Goal: Task Accomplishment & Management: Manage account settings

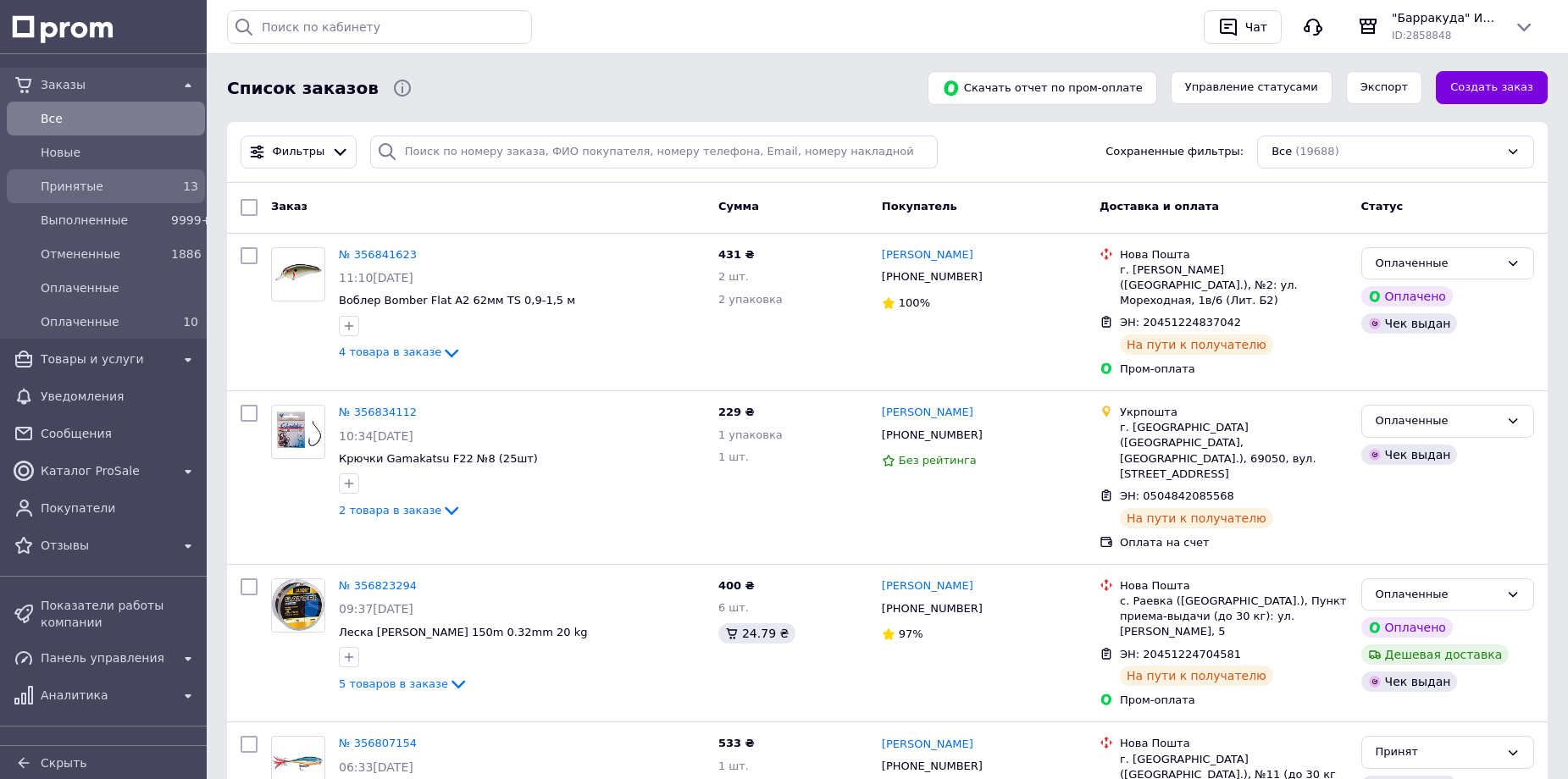
click at [91, 188] on span "Принятые" at bounding box center [103, 187] width 124 height 17
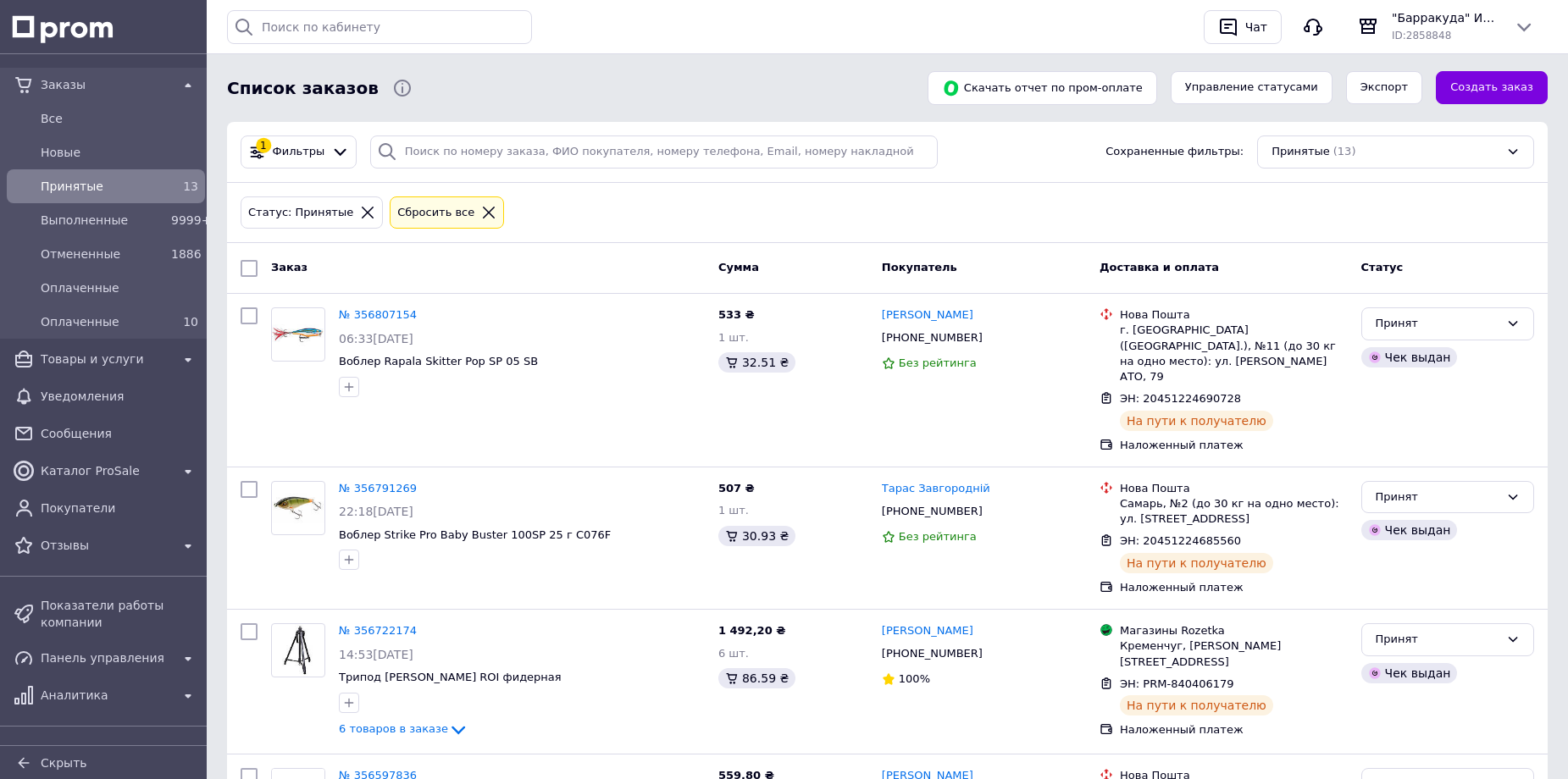
click at [624, 21] on div "Все результаты Ничего не найдено Попробуйте использовать другой термин или напи…" at bounding box center [709, 27] width 963 height 34
click at [90, 359] on span "Товары и услуги" at bounding box center [106, 359] width 131 height 17
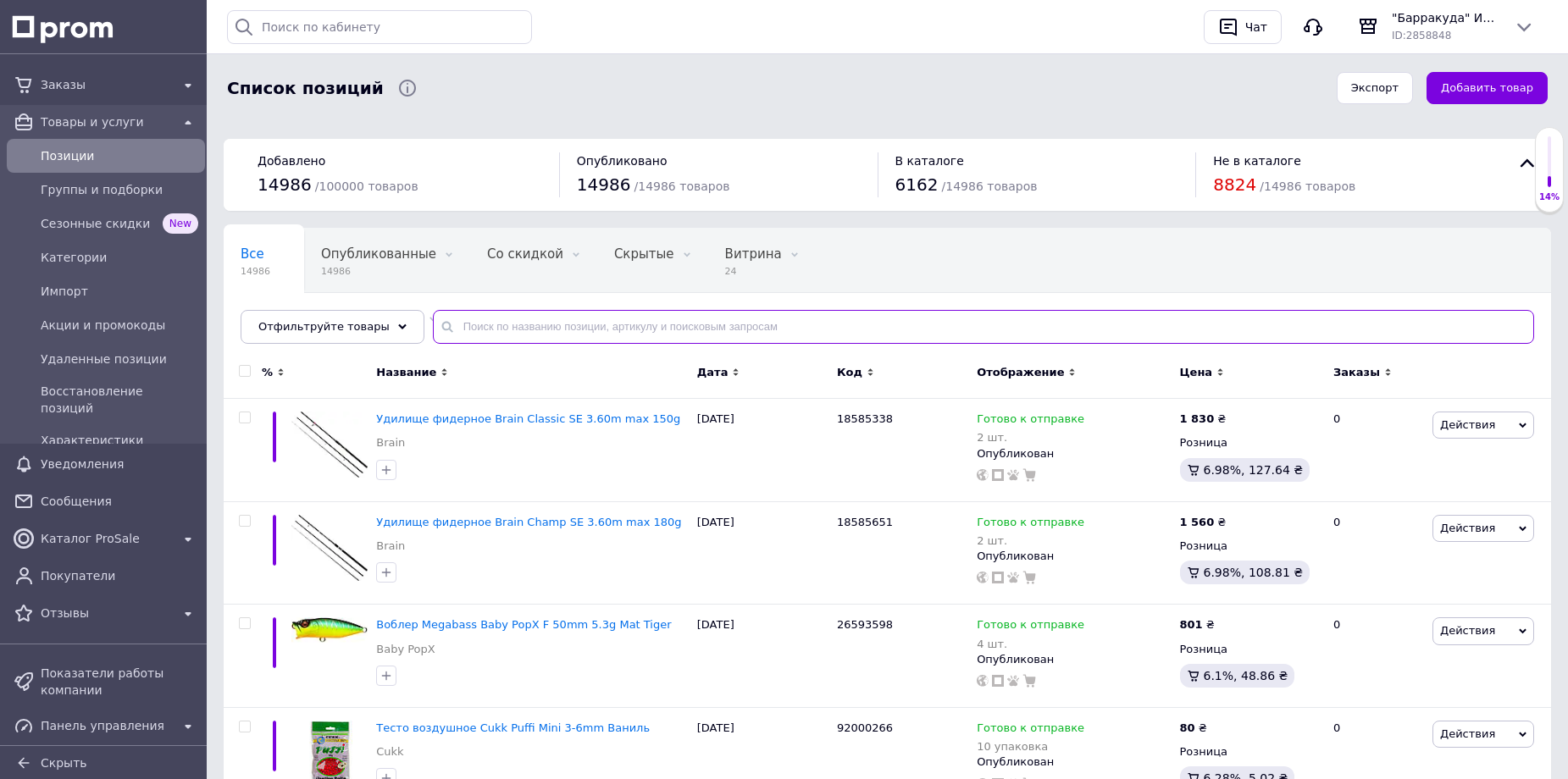
click at [478, 330] on input "text" at bounding box center [983, 326] width 1101 height 34
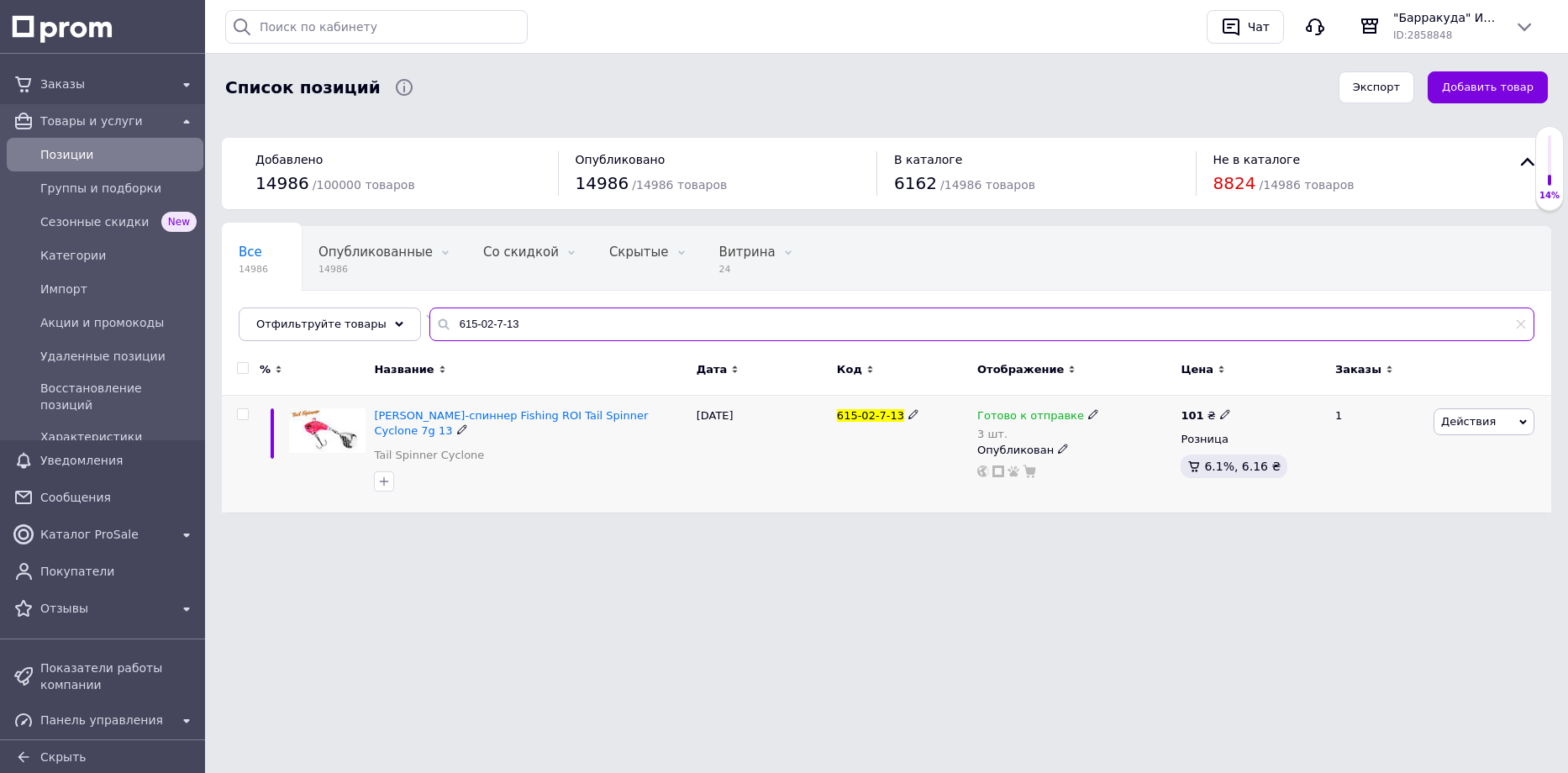
type input "615-02-7-13"
click at [1088, 414] on icon at bounding box center [1093, 414] width 11 height 11
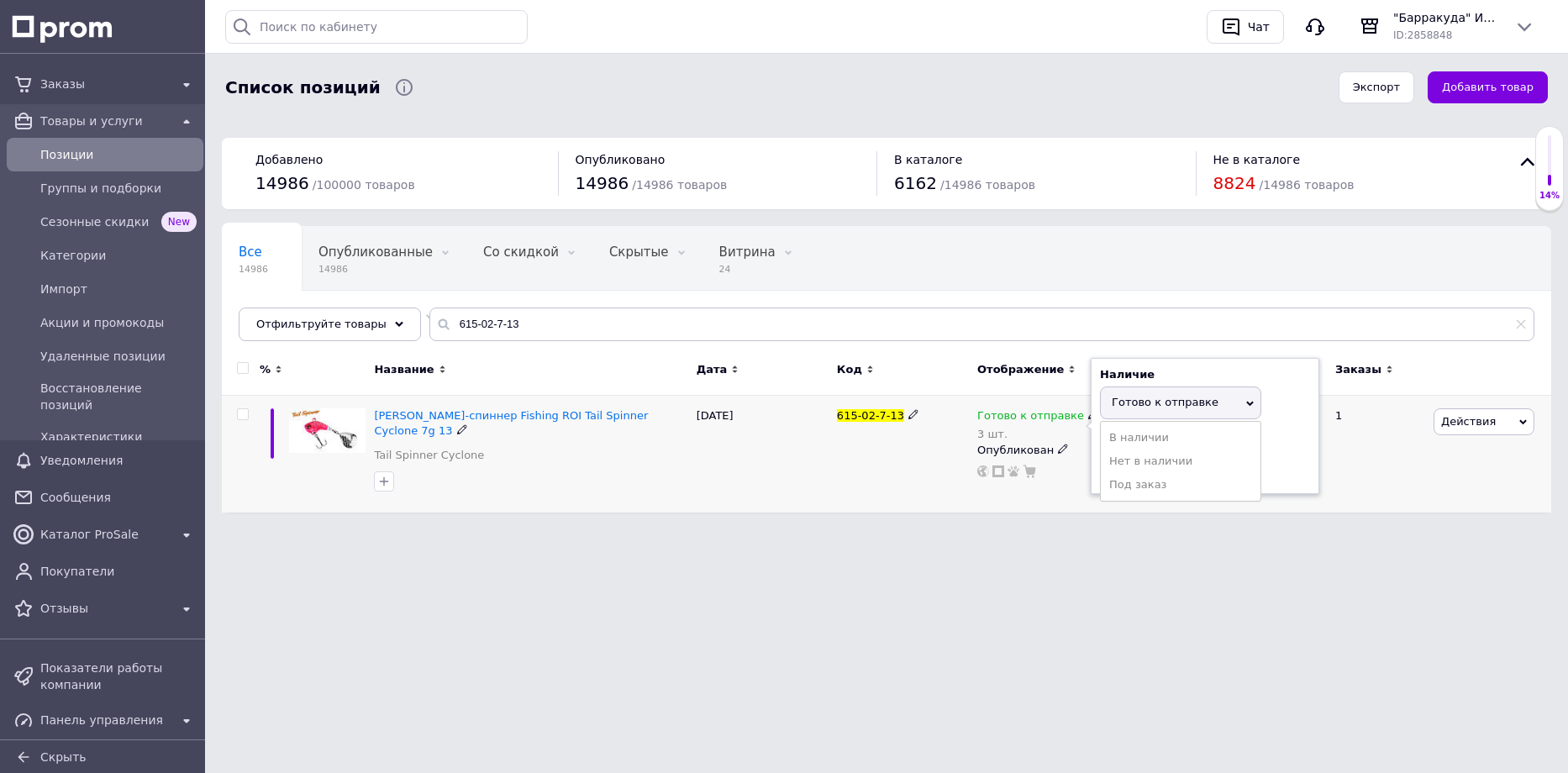
click at [1128, 399] on span "Готово к отправке" at bounding box center [1165, 401] width 107 height 12
drag, startPoint x: 1128, startPoint y: 468, endPoint x: 1022, endPoint y: 462, distance: 106.2
click at [1023, 462] on div "Готово к отправке 3 шт. Наличие Готово к отправке В наличии Нет в наличии Под з…" at bounding box center [1074, 443] width 195 height 70
type input "2"
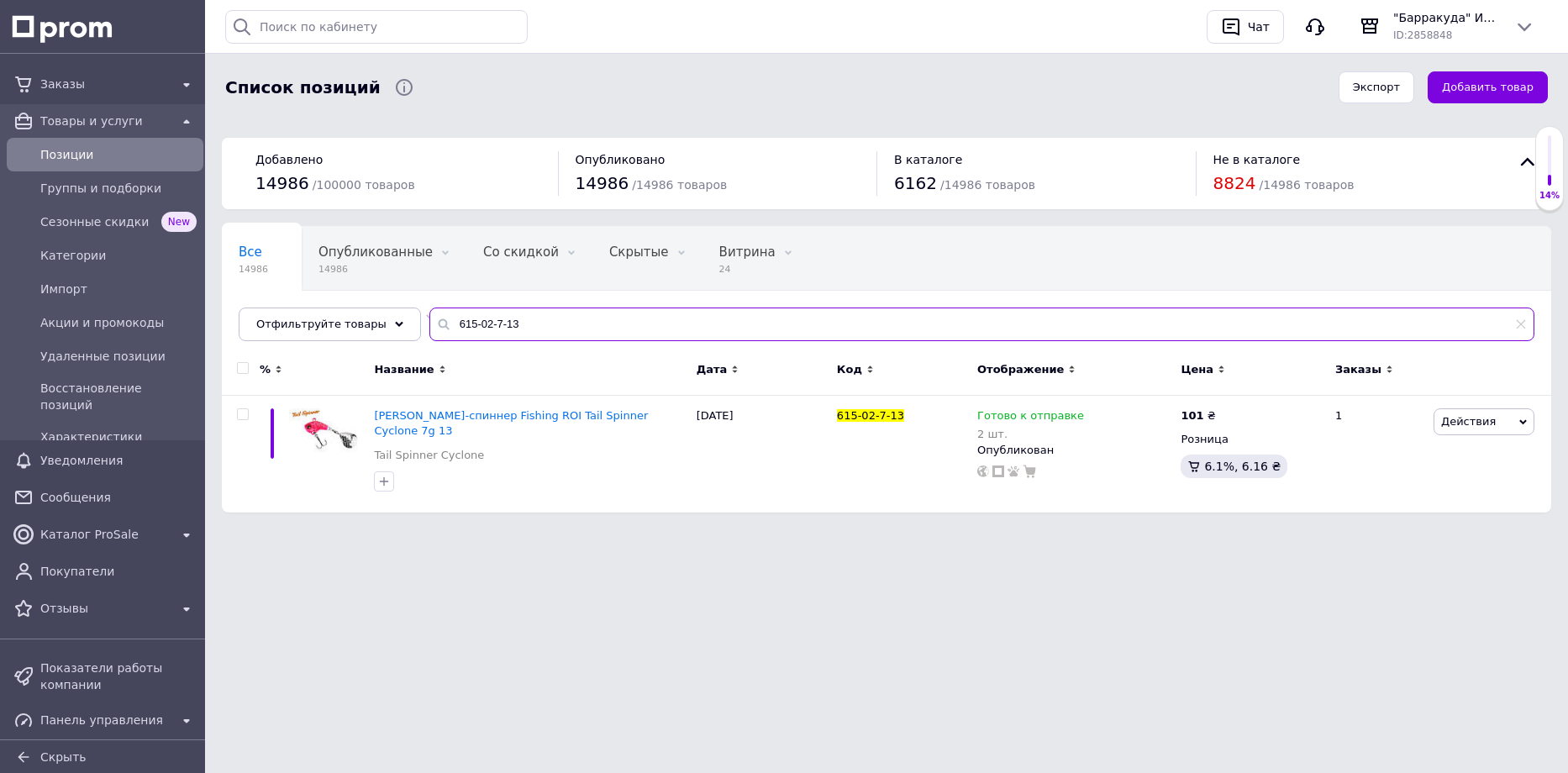
drag, startPoint x: 480, startPoint y: 326, endPoint x: 490, endPoint y: 326, distance: 10.0
click at [490, 326] on input "615-02-7-13" at bounding box center [981, 324] width 1105 height 34
type input "[PHONE_NUMBER]"
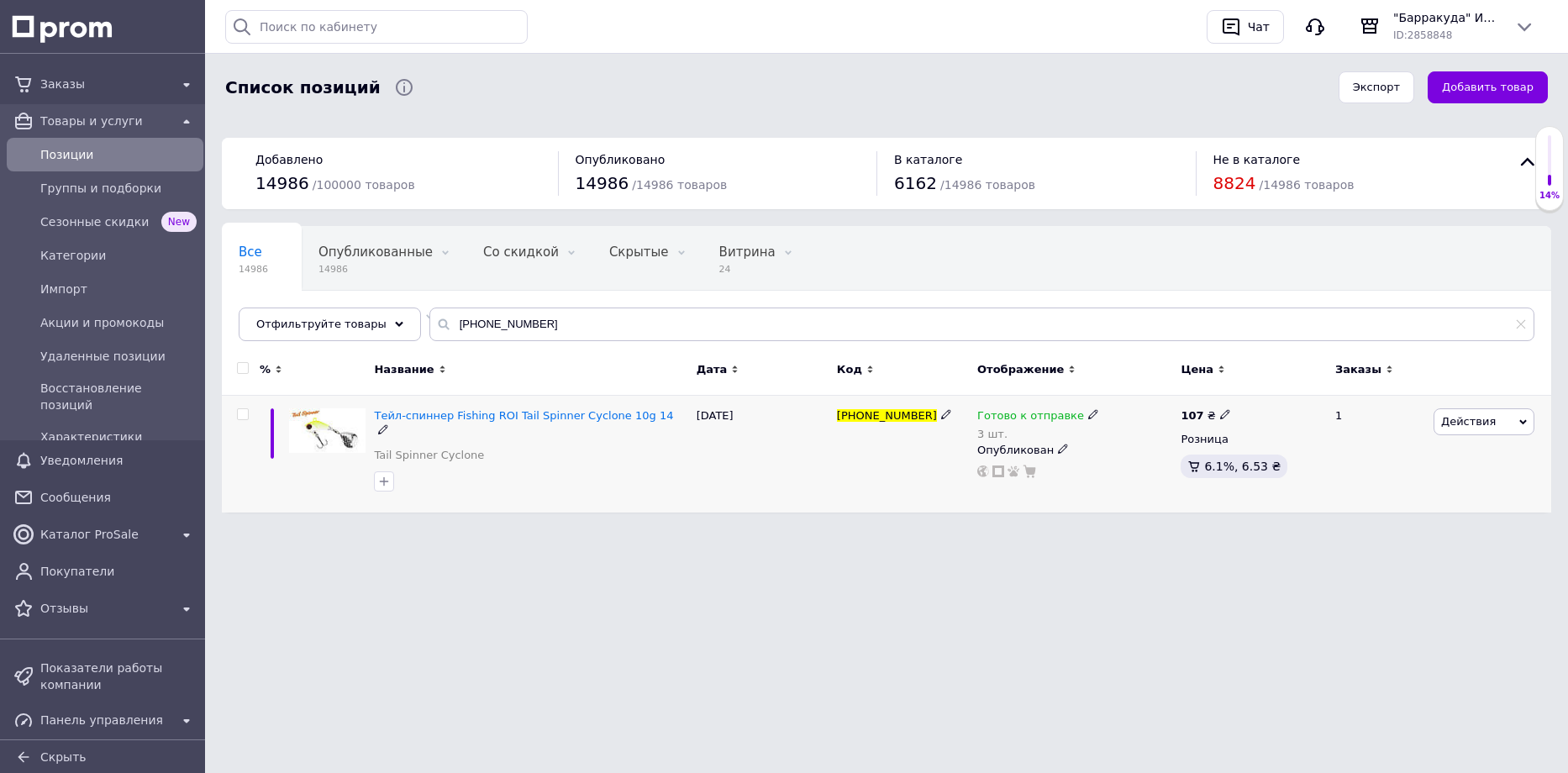
click at [1088, 416] on icon at bounding box center [1093, 414] width 11 height 11
click at [1132, 399] on span "Готово к отправке" at bounding box center [1165, 401] width 107 height 12
drag, startPoint x: 1120, startPoint y: 466, endPoint x: 1053, endPoint y: 471, distance: 67.2
click at [1054, 471] on div "Готово к отправке 3 шт. Наличие Готово к отправке В наличии Нет в наличии Под з…" at bounding box center [1074, 443] width 195 height 70
type input "2"
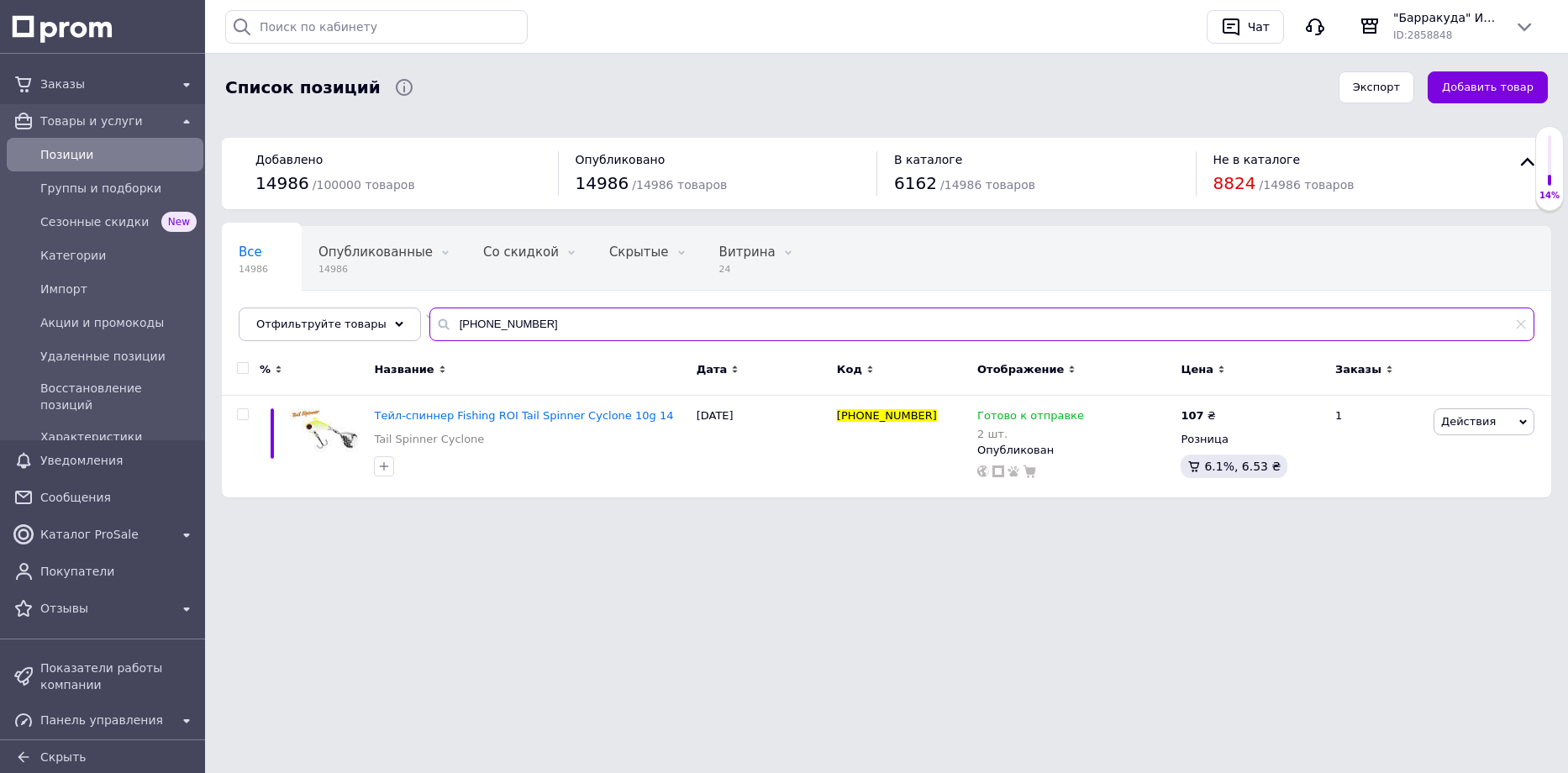
drag, startPoint x: 512, startPoint y: 323, endPoint x: 254, endPoint y: 273, distance: 262.8
click at [270, 281] on div "Все 14986 Опубликованные 14986 Удалить Редактировать Со скидкой 0 Удалить Редак…" at bounding box center [886, 283] width 1329 height 115
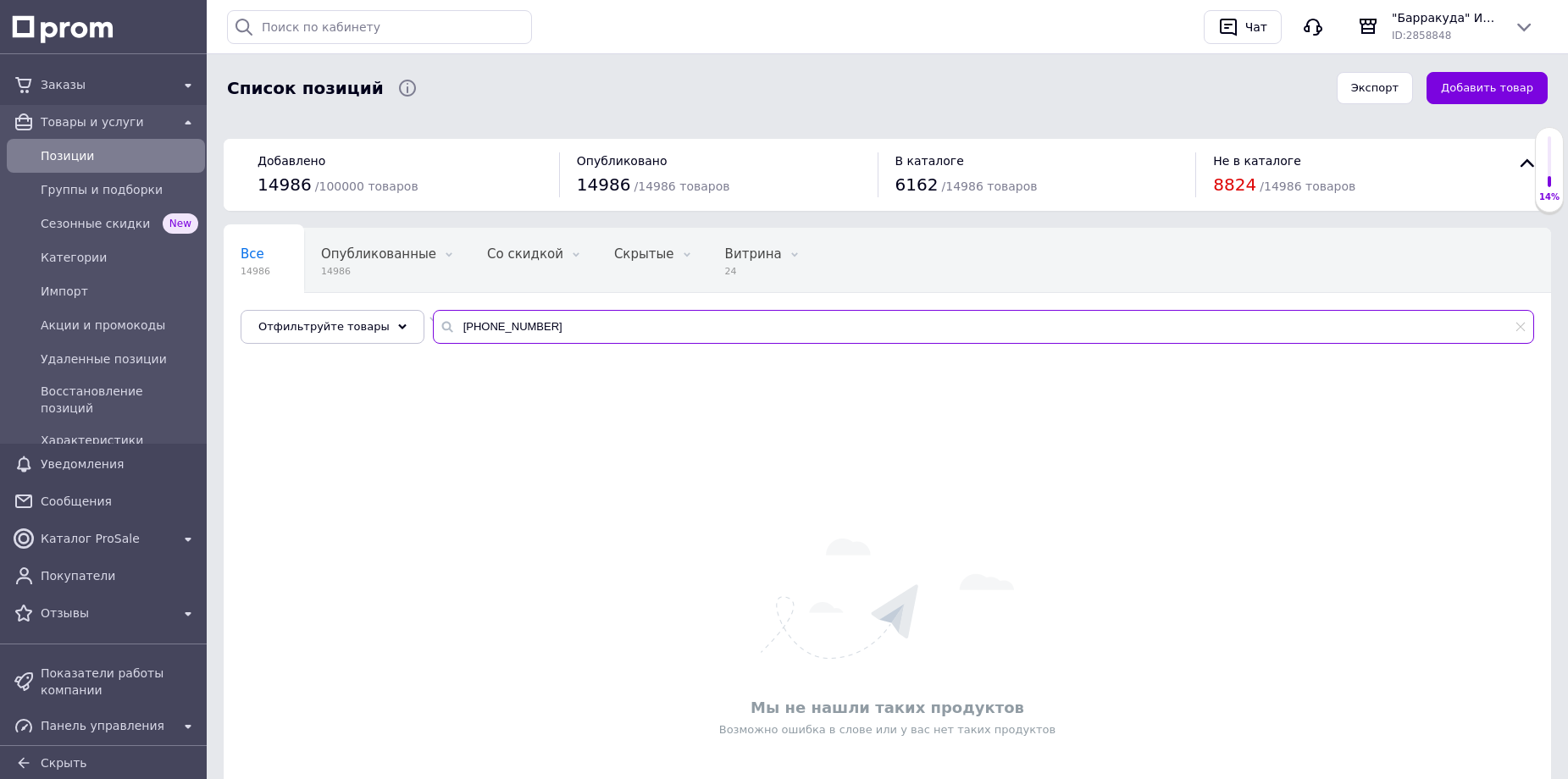
click at [465, 327] on input "[PHONE_NUMBER]" at bounding box center [983, 326] width 1101 height 34
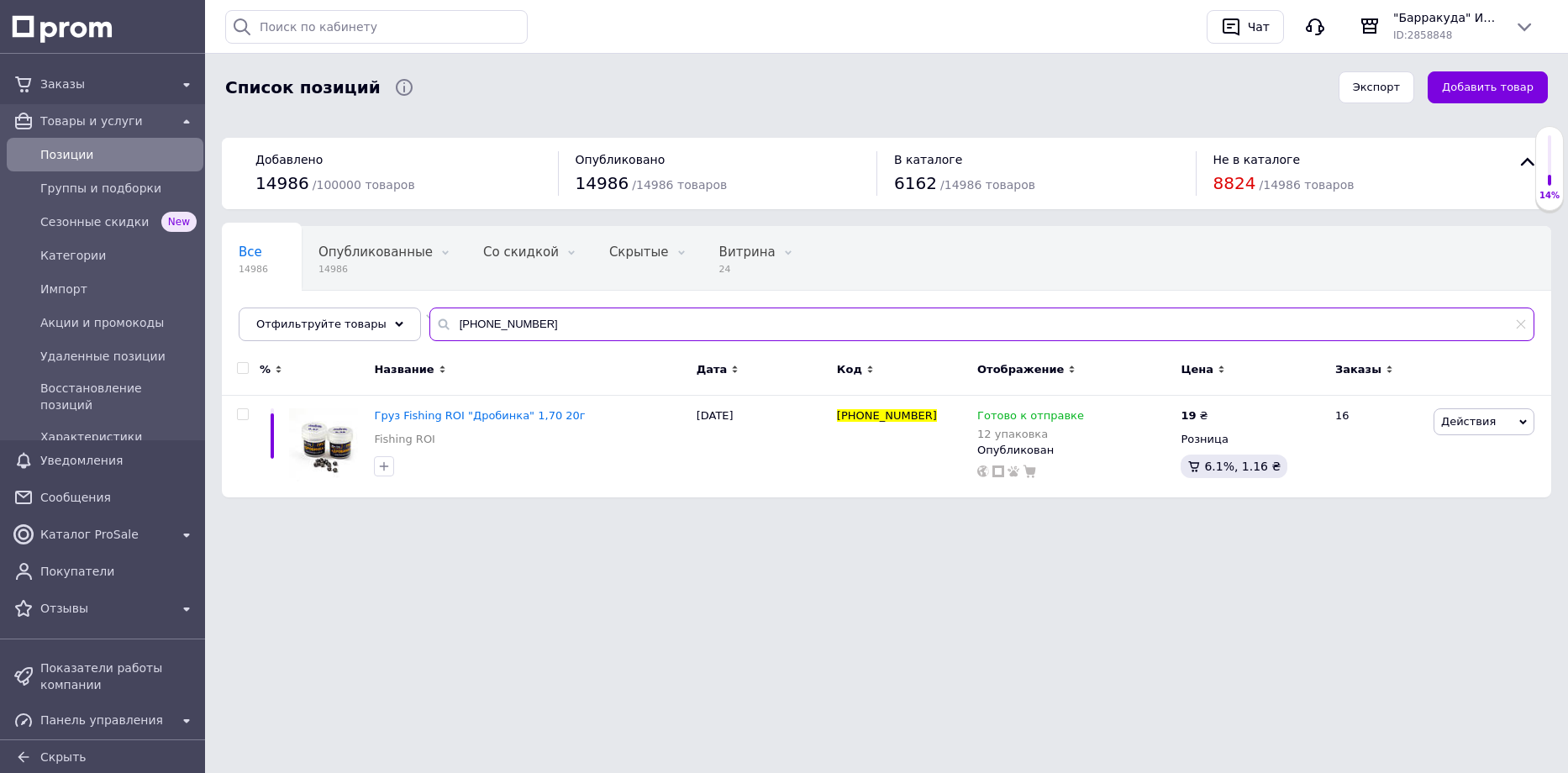
click at [504, 326] on input "[PHONE_NUMBER]" at bounding box center [981, 324] width 1105 height 34
type input "[PHONE_NUMBER]"
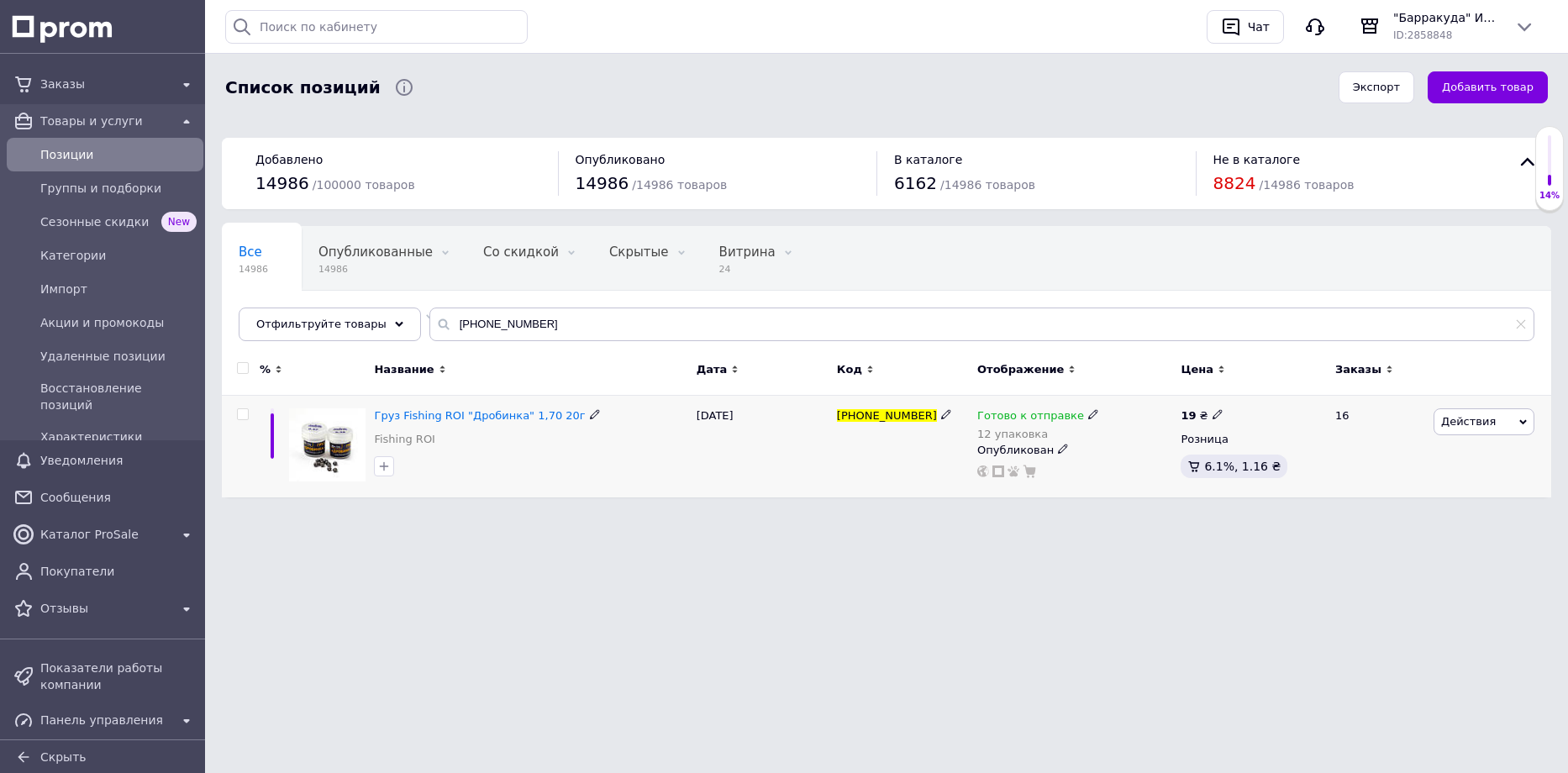
click at [1088, 415] on icon at bounding box center [1093, 414] width 11 height 11
click at [1128, 399] on span "Готово к отправке" at bounding box center [1165, 401] width 107 height 12
drag, startPoint x: 1126, startPoint y: 471, endPoint x: 1084, endPoint y: 461, distance: 43.2
click at [1087, 464] on div "Готово к отправке 12 упаковка Наличие Готово к отправке В наличии Нет в наличии…" at bounding box center [1074, 443] width 195 height 70
type input "11"
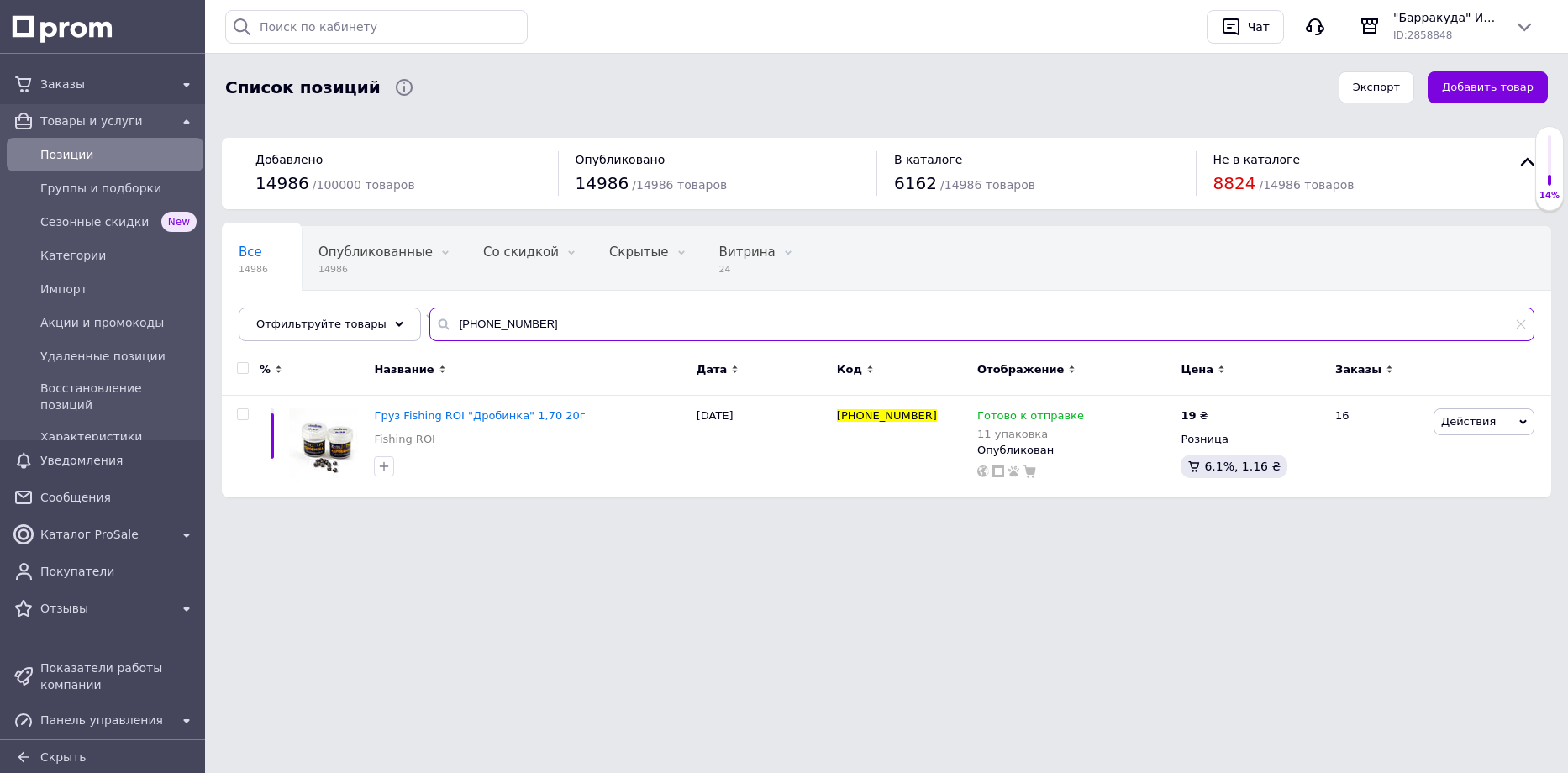
drag, startPoint x: 496, startPoint y: 326, endPoint x: 339, endPoint y: 302, distance: 158.8
click at [339, 302] on div "Все 14986 Опубликованные 14986 Удалить Редактировать Со скидкой 0 Удалить Редак…" at bounding box center [886, 283] width 1329 height 115
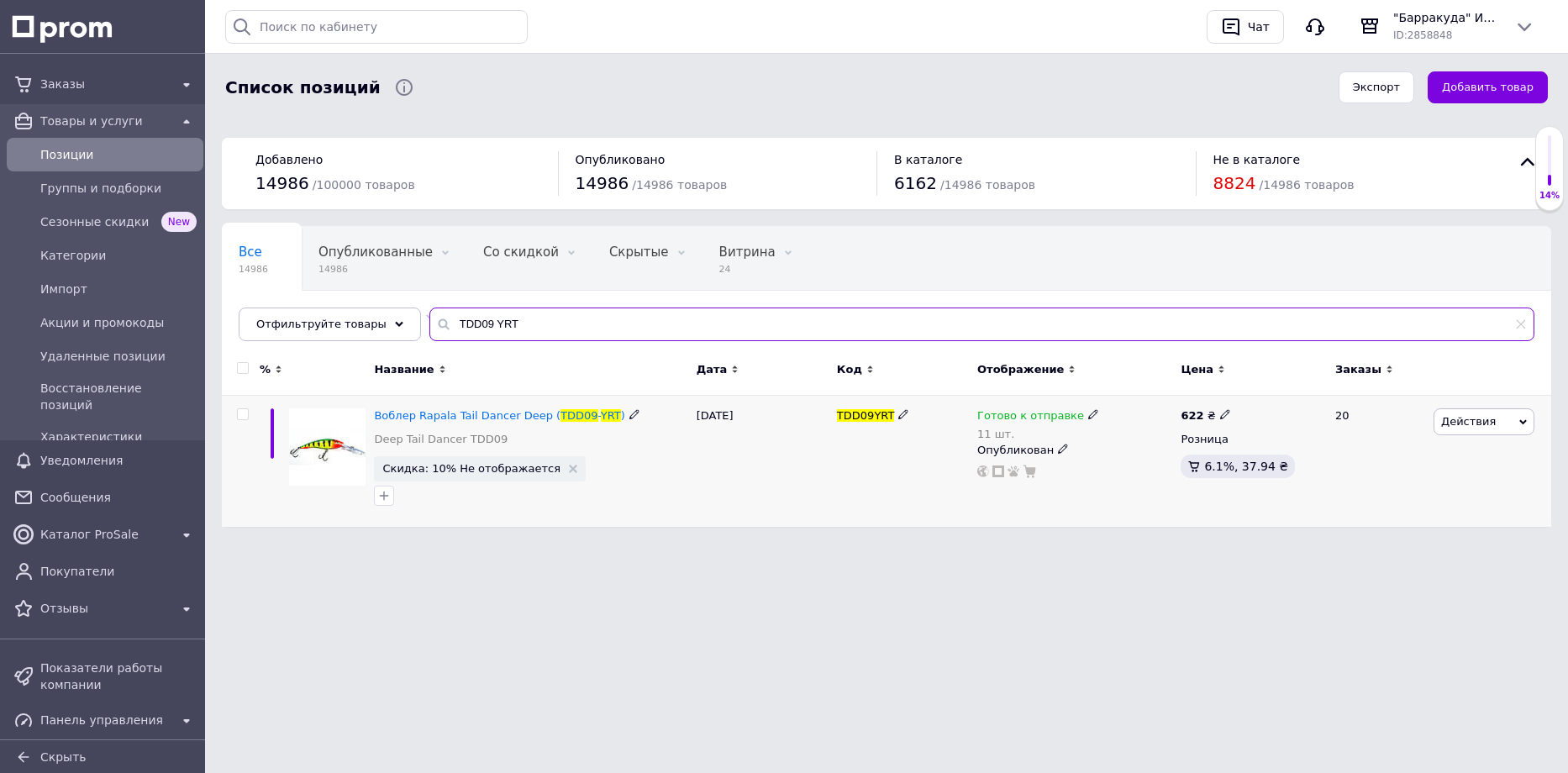
type input "TDD09 YRT"
click at [1088, 410] on icon at bounding box center [1093, 414] width 11 height 11
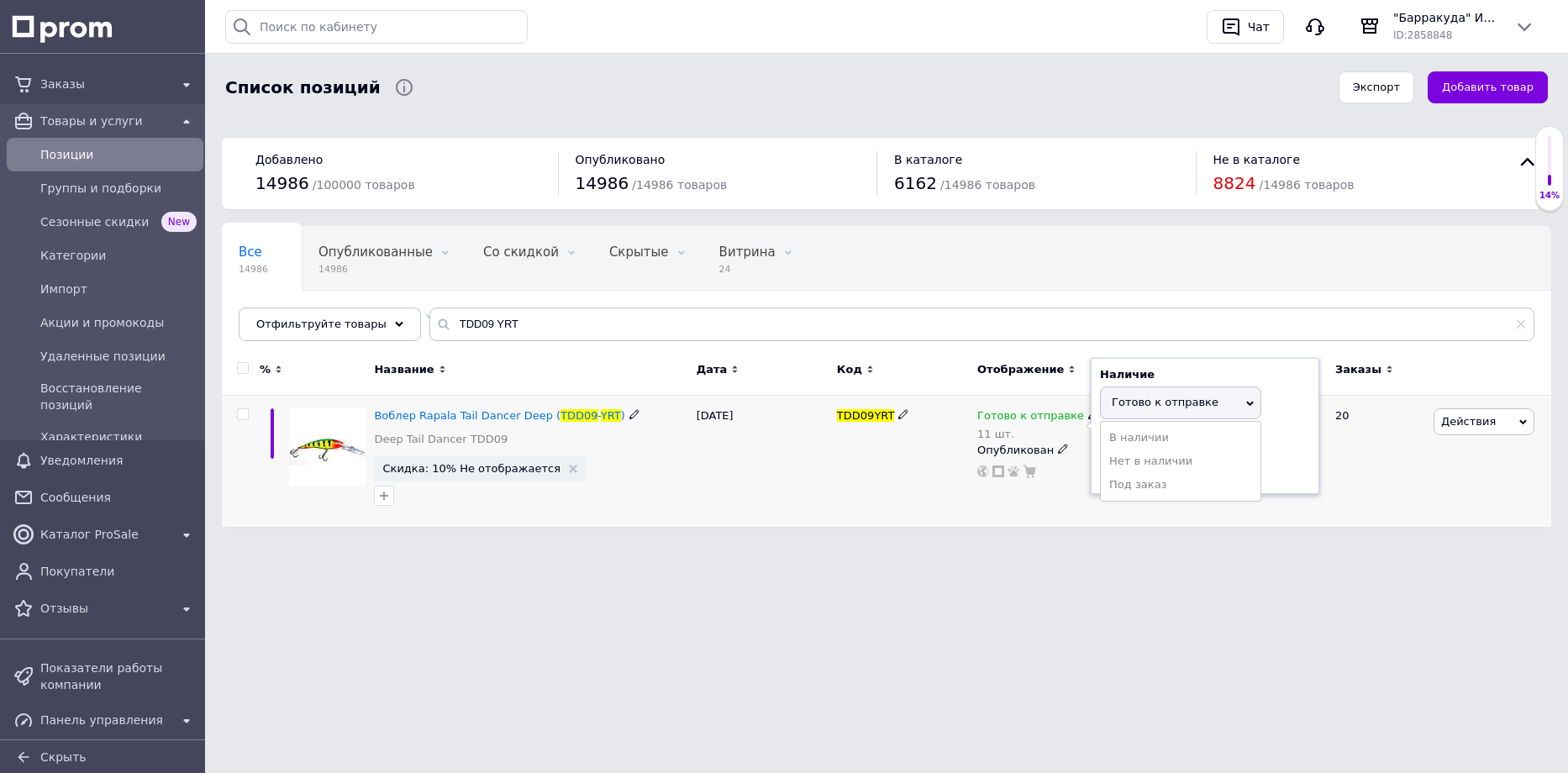
click at [1118, 403] on span "Готово к отправке" at bounding box center [1165, 401] width 107 height 12
drag, startPoint x: 1123, startPoint y: 465, endPoint x: 1073, endPoint y: 456, distance: 50.8
click at [1077, 460] on div "Готово к отправке 11 шт. Наличие Готово к отправке В наличии Нет в наличии Под …" at bounding box center [1074, 443] width 195 height 70
type input "10"
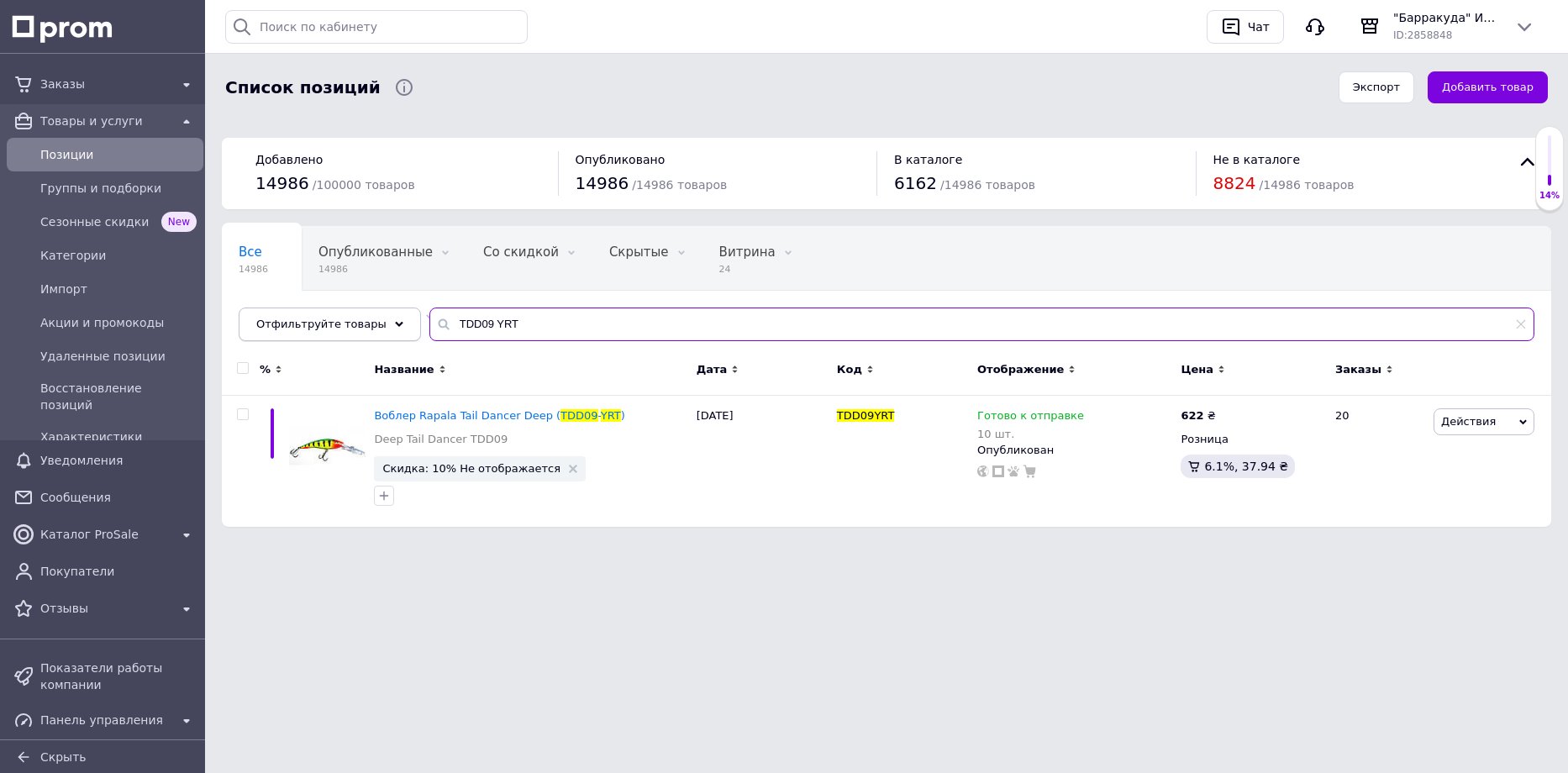
drag, startPoint x: 507, startPoint y: 328, endPoint x: 375, endPoint y: 307, distance: 133.7
click at [375, 307] on div "Отфильтруйте товары TDD09 YRT" at bounding box center [886, 324] width 1295 height 34
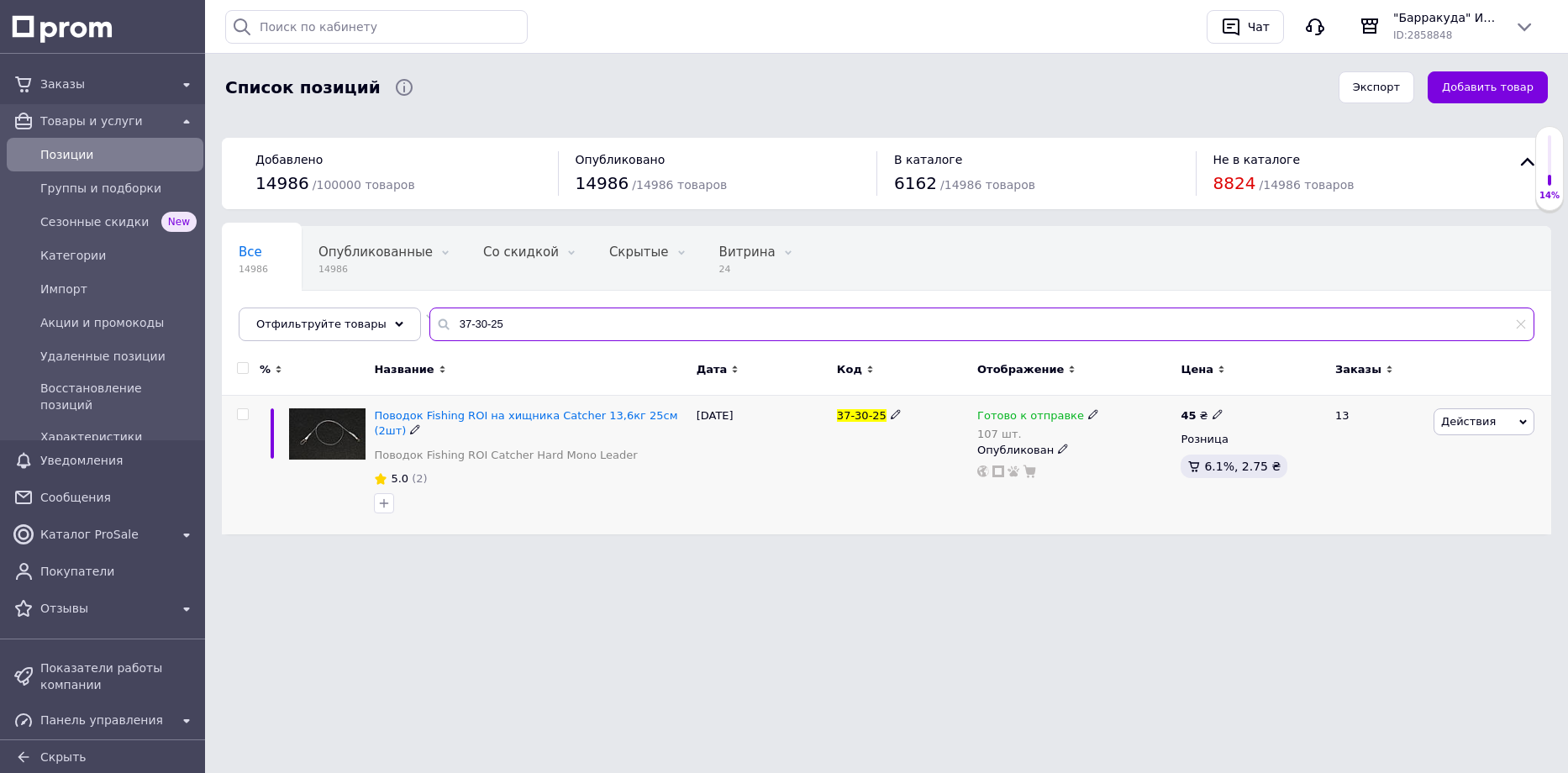
type input "37-30-25"
click at [1088, 411] on icon at bounding box center [1093, 414] width 11 height 11
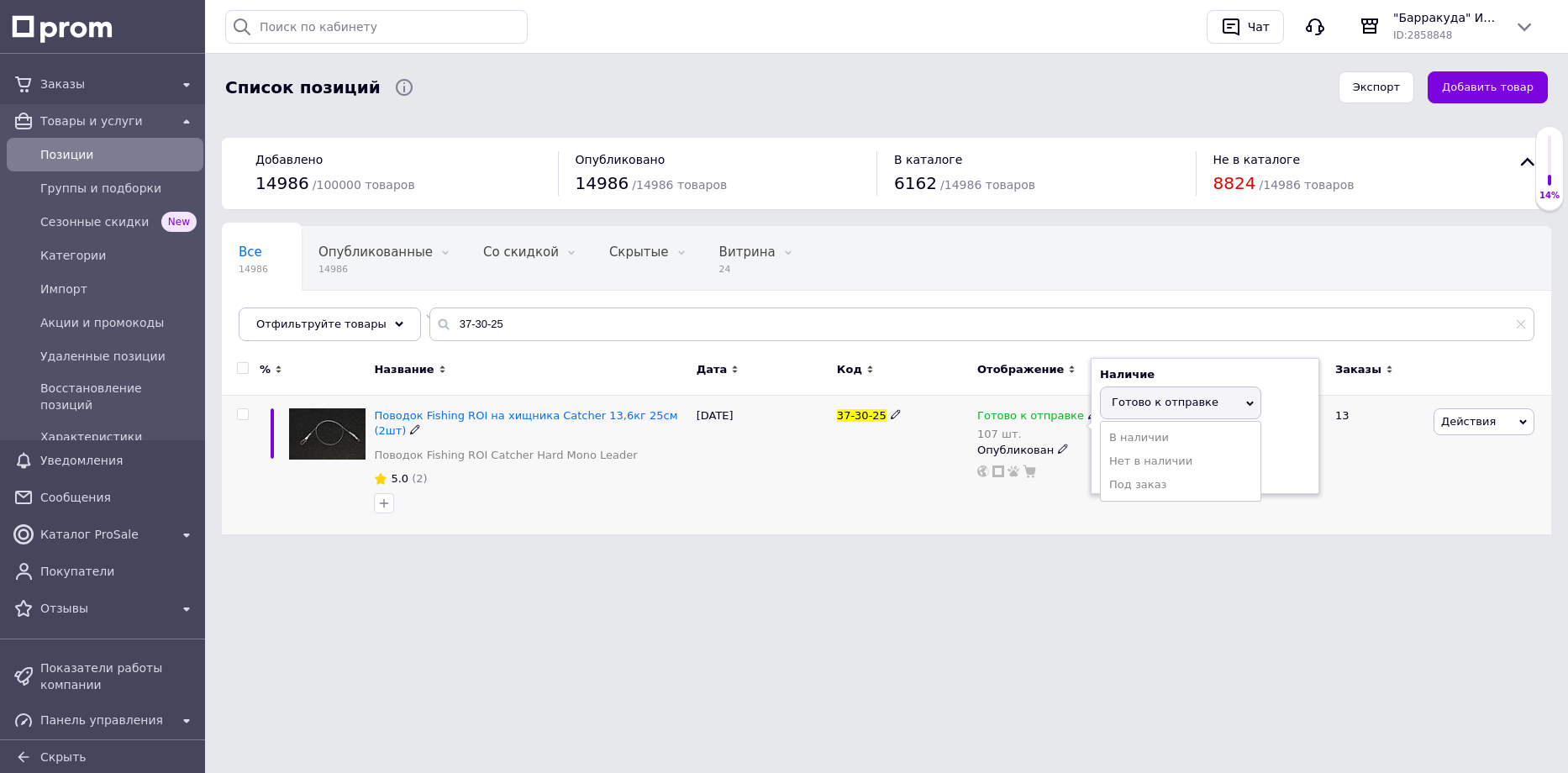
click at [1127, 396] on span "Готово к отправке" at bounding box center [1165, 401] width 107 height 12
drag, startPoint x: 1126, startPoint y: 461, endPoint x: 1060, endPoint y: 453, distance: 66.5
click at [1061, 454] on div "Готово к отправке 107 шт. Наличие Готово к отправке В наличии Нет в наличии Под…" at bounding box center [1074, 443] width 195 height 70
type input "103"
